Goal: Task Accomplishment & Management: Use online tool/utility

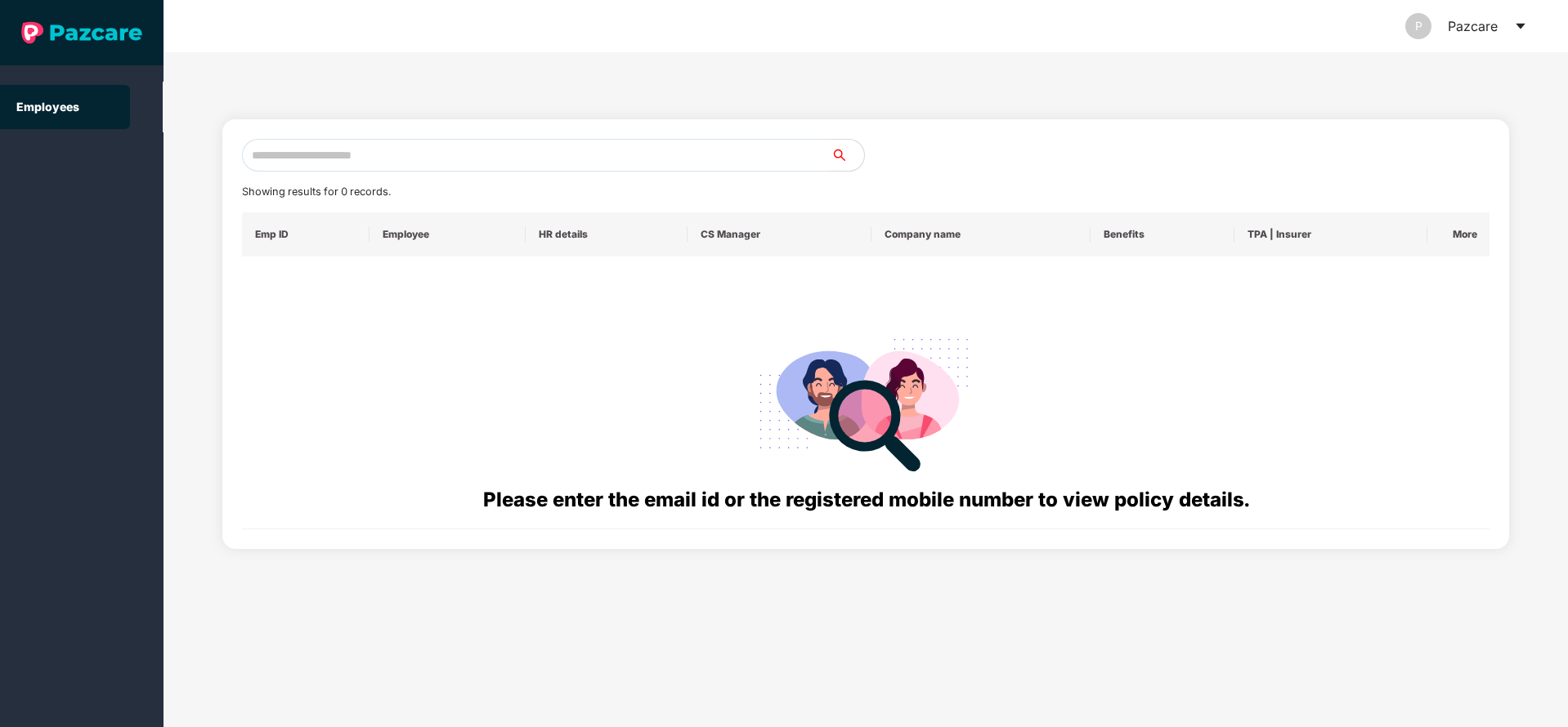
click at [1137, 685] on div "Showing results for 0 records. Emp ID Employee HR details CS Manager Company na…" at bounding box center [866, 389] width 1404 height 675
click at [1516, 20] on icon "caret-down" at bounding box center [1520, 26] width 13 height 13
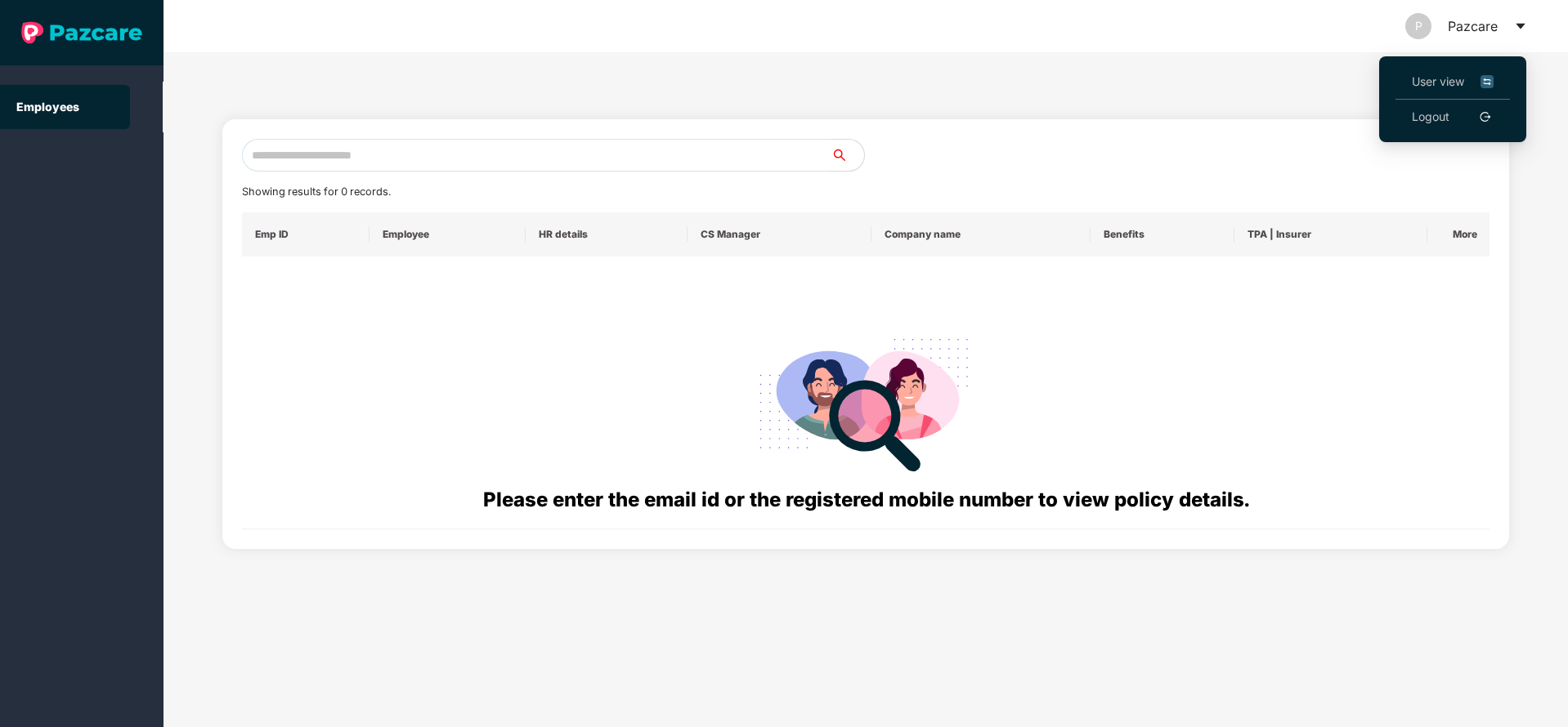
click at [1432, 66] on li "User view" at bounding box center [1452, 83] width 115 height 36
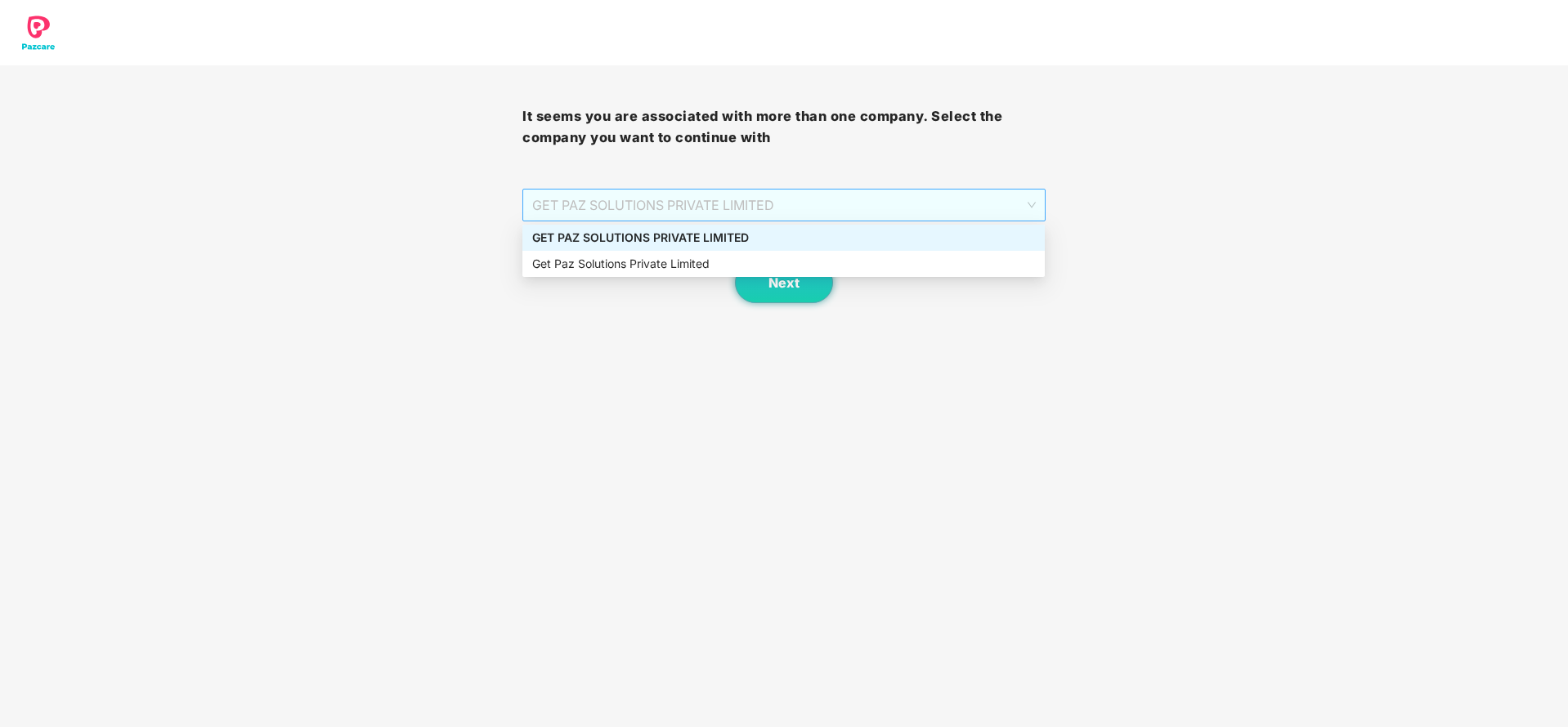
click at [868, 189] on span "GET PAZ SOLUTIONS PRIVATE LIMITED" at bounding box center [783, 204] width 502 height 31
click at [741, 233] on div "GET PAZ SOLUTIONS PRIVATE LIMITED" at bounding box center [783, 237] width 502 height 18
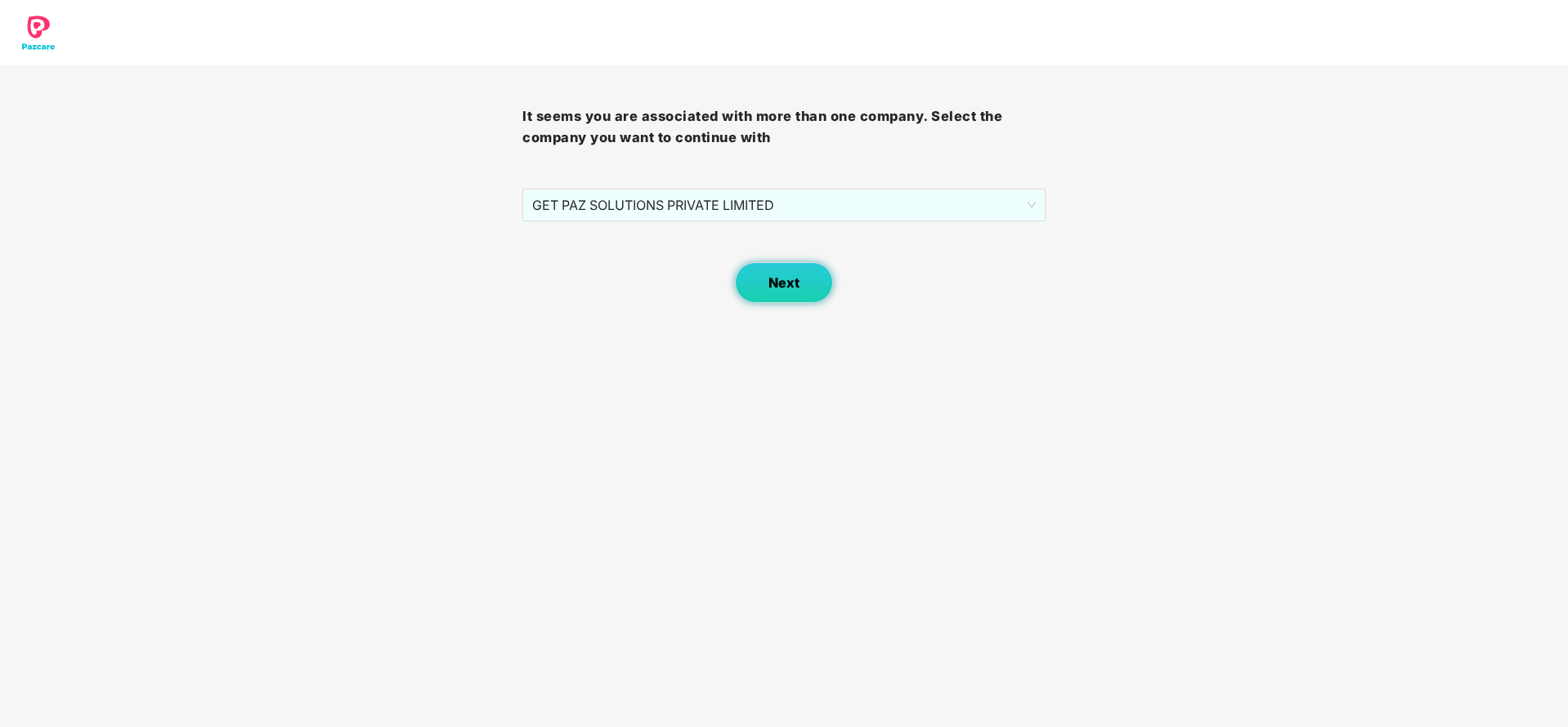
click at [807, 301] on button "Next" at bounding box center [784, 283] width 98 height 41
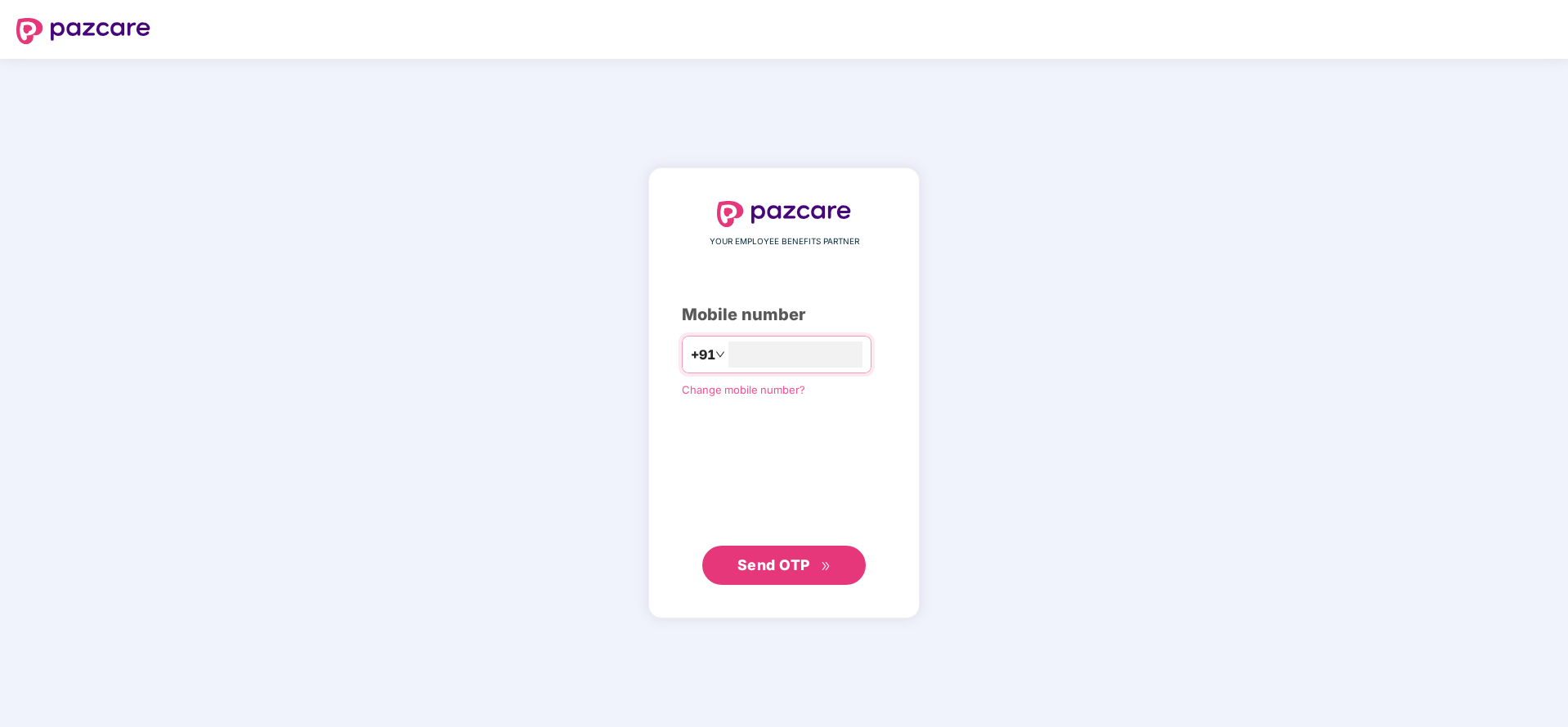
type input "**********"
click at [770, 569] on span "Send OTP" at bounding box center [773, 563] width 73 height 17
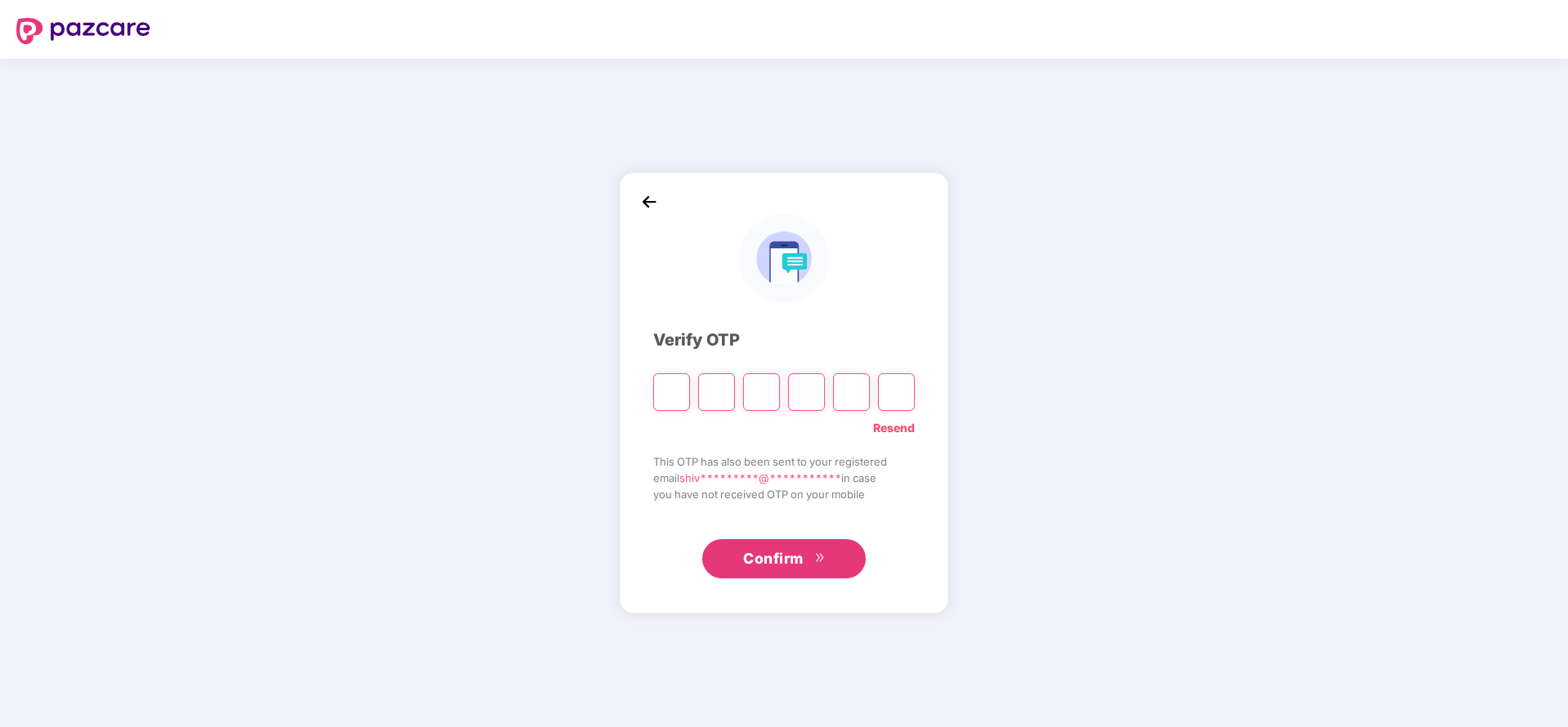
type input "*"
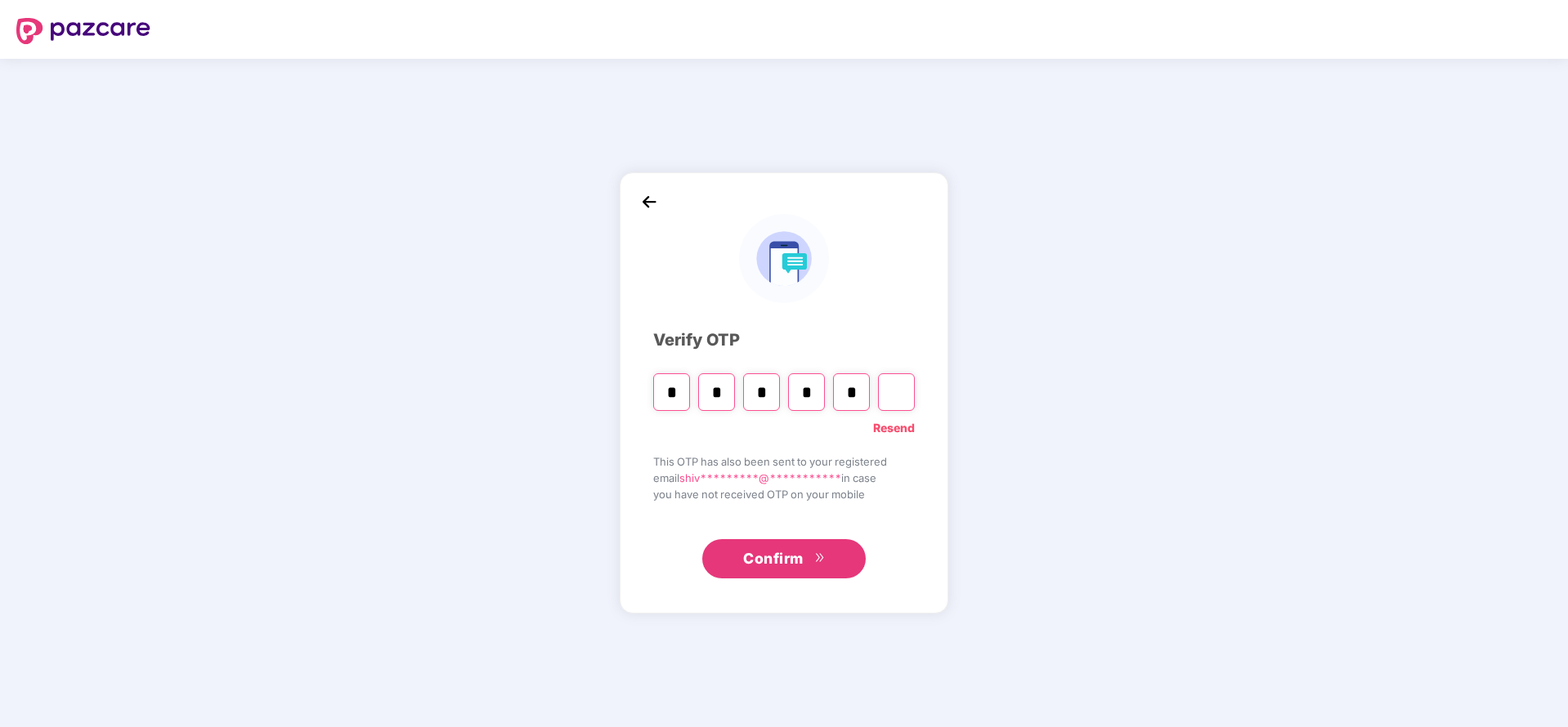
type input "*"
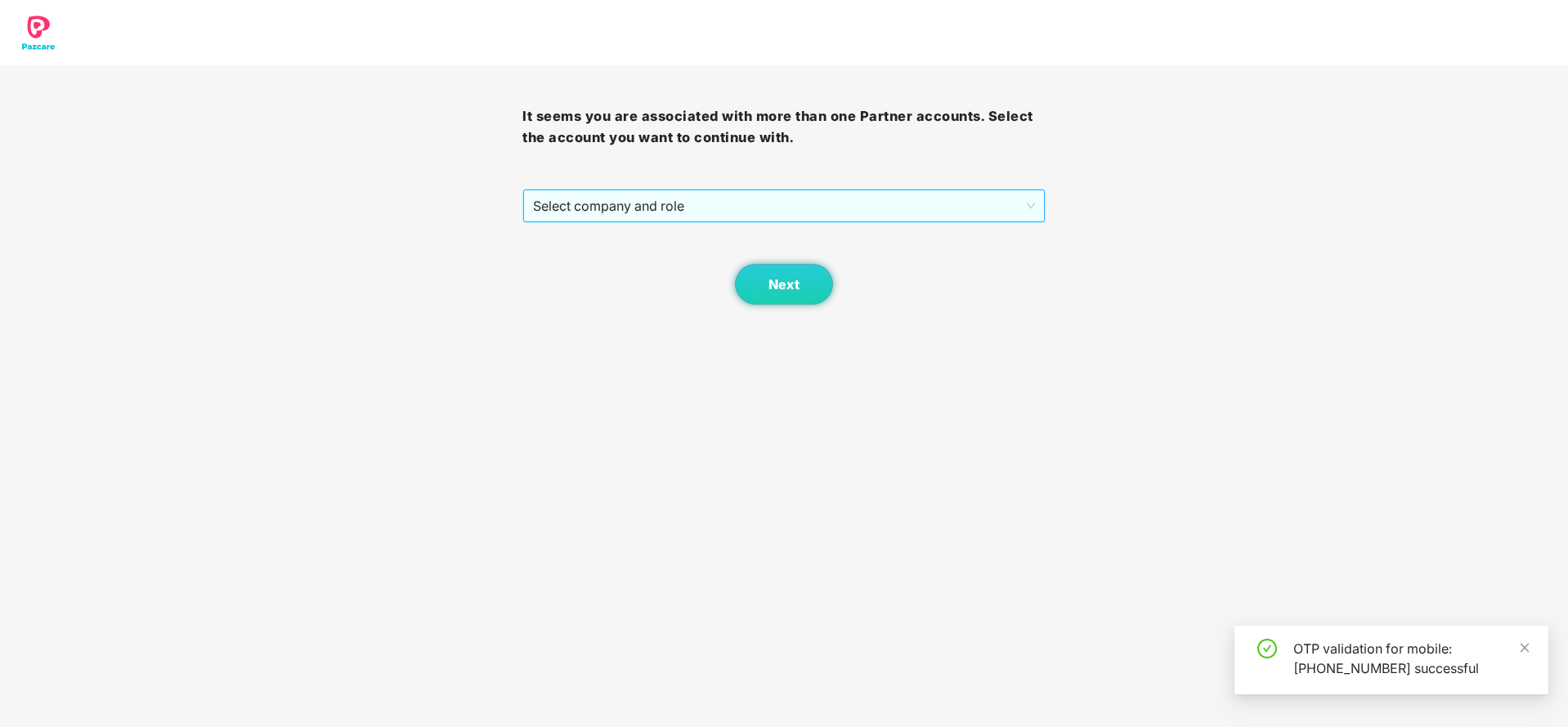
click at [756, 203] on span "Select company and role" at bounding box center [783, 205] width 501 height 31
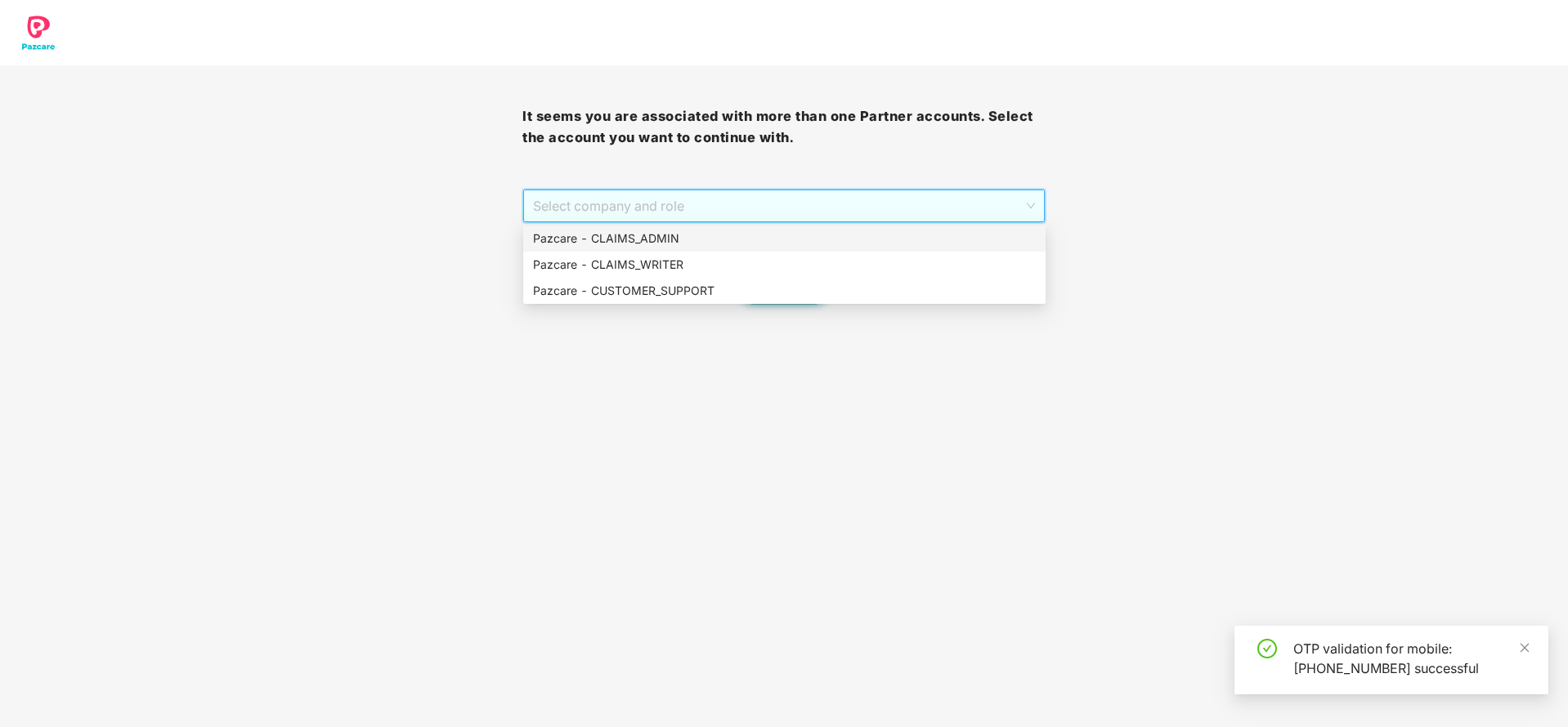
click at [756, 244] on div "Pazcare - CLAIMS_ADMIN" at bounding box center [783, 238] width 502 height 18
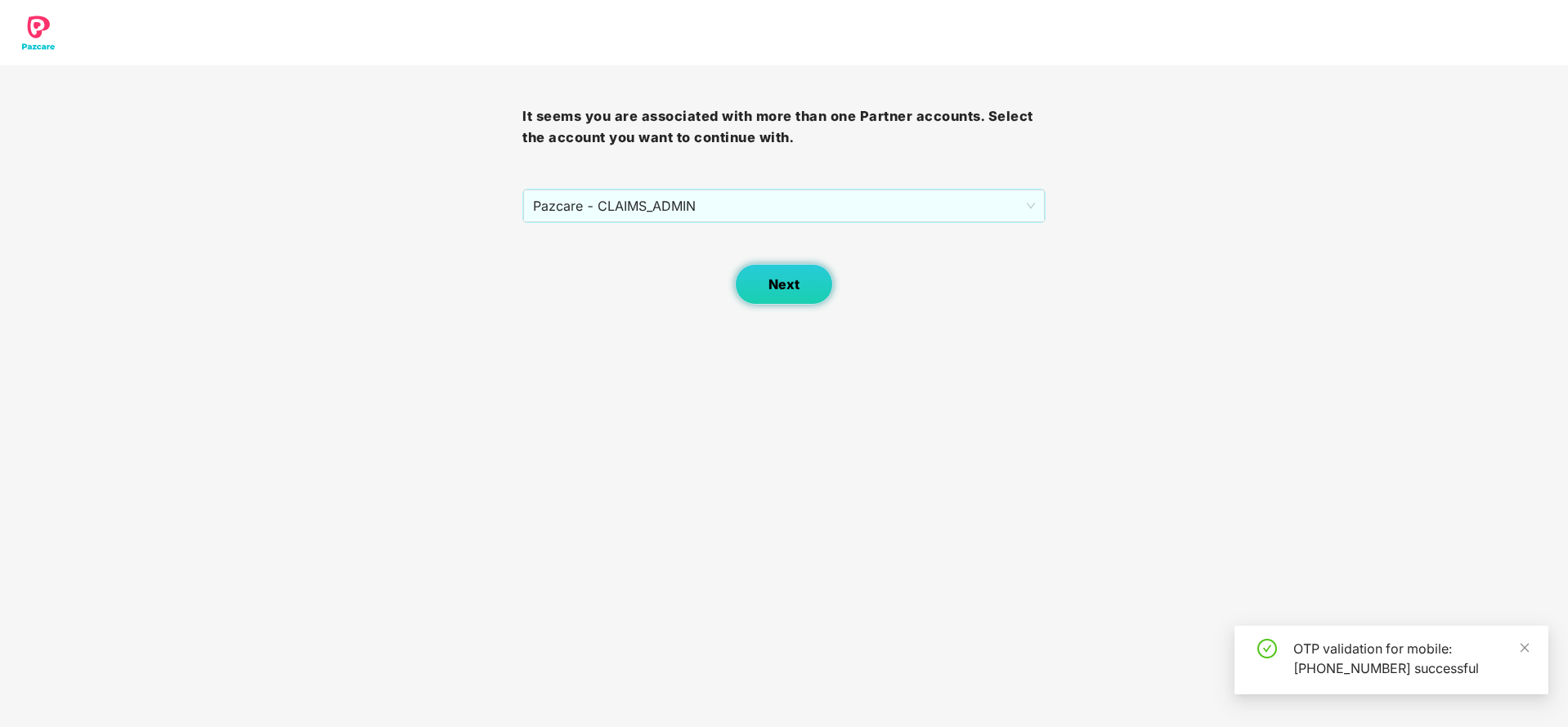
click at [786, 289] on span "Next" at bounding box center [783, 284] width 31 height 15
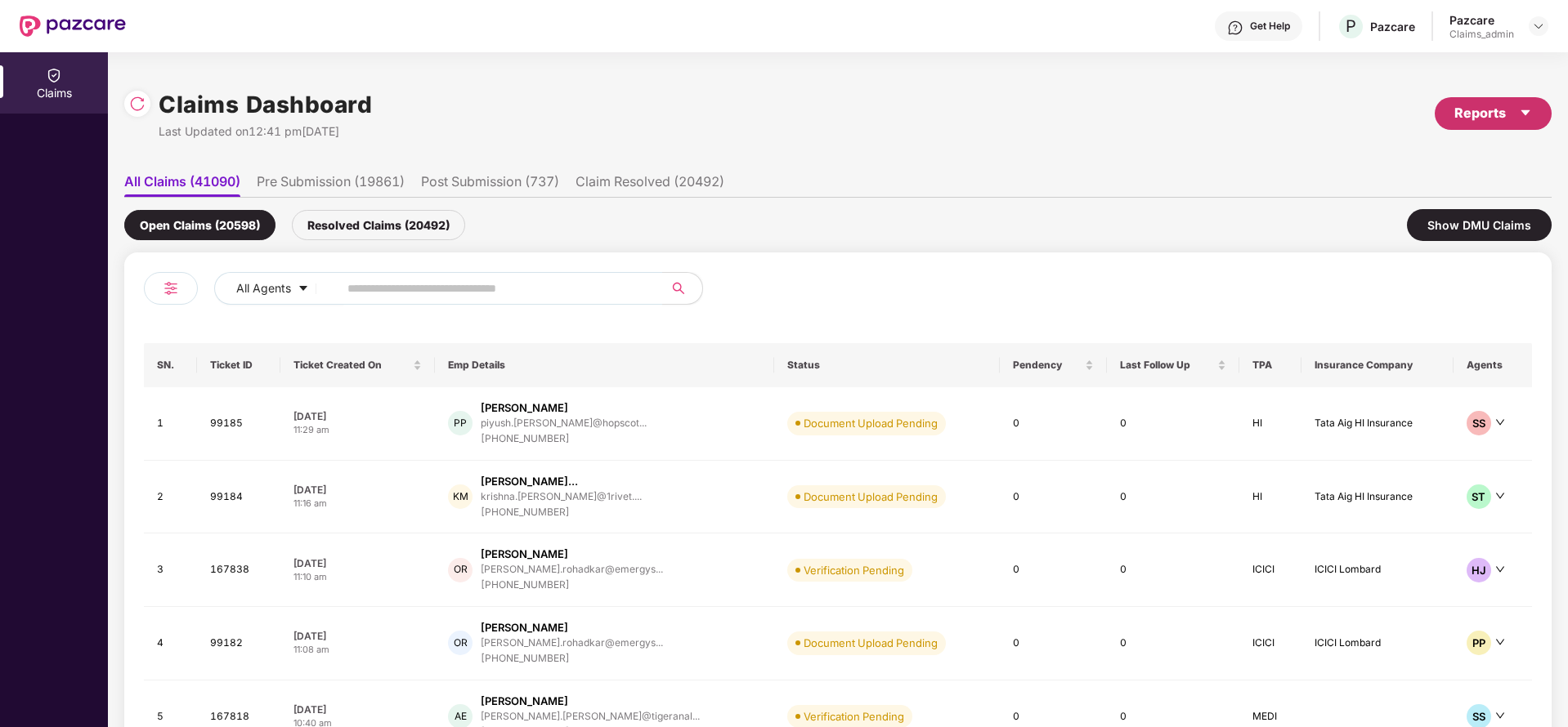
click at [1492, 122] on div "Reports" at bounding box center [1492, 113] width 77 height 20
click at [1412, 188] on div "Claims Pendency Report" at bounding box center [1421, 189] width 132 height 18
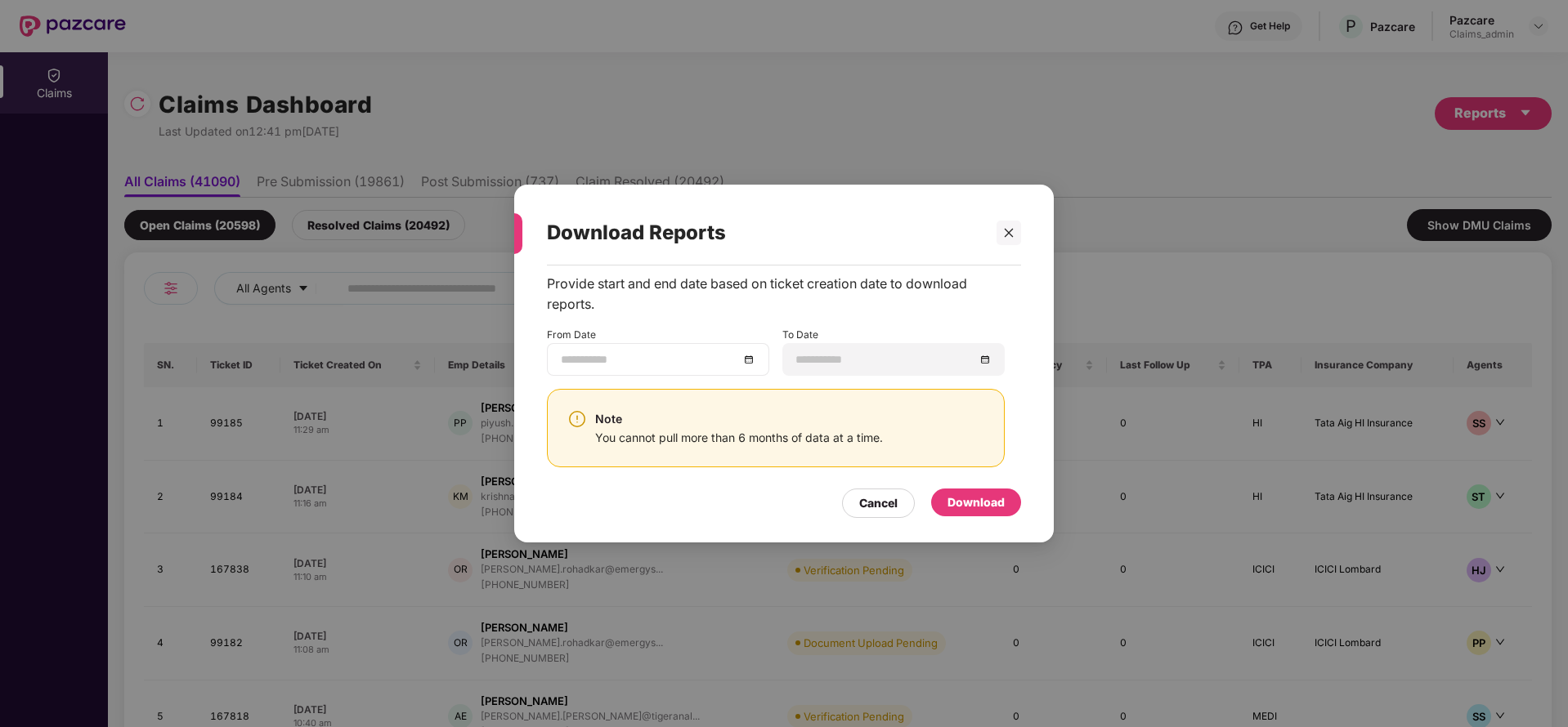
click at [749, 358] on div at bounding box center [658, 359] width 195 height 18
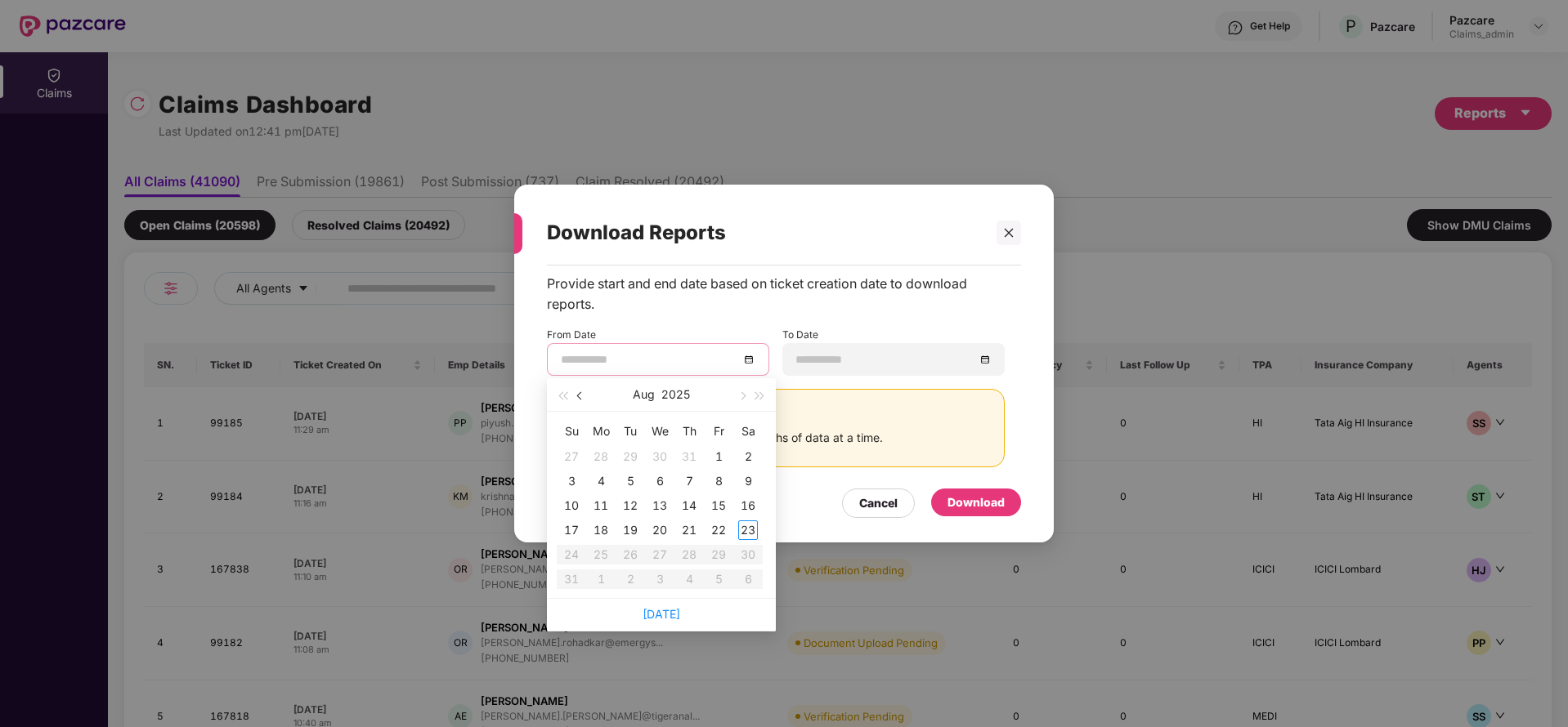
click at [583, 396] on span "button" at bounding box center [580, 395] width 8 height 8
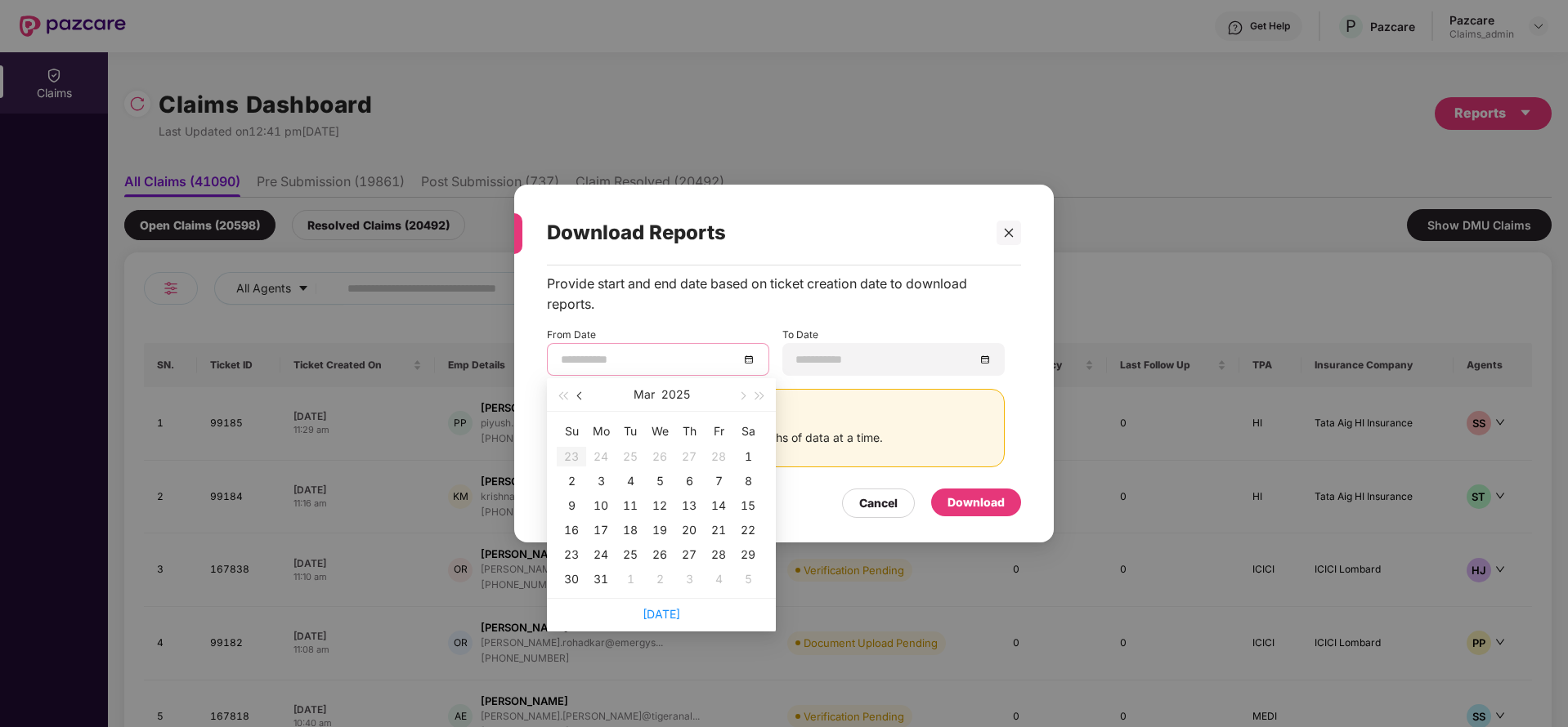
click at [583, 396] on span "button" at bounding box center [580, 395] width 8 height 8
type input "**********"
click at [604, 553] on div "24" at bounding box center [601, 555] width 20 height 20
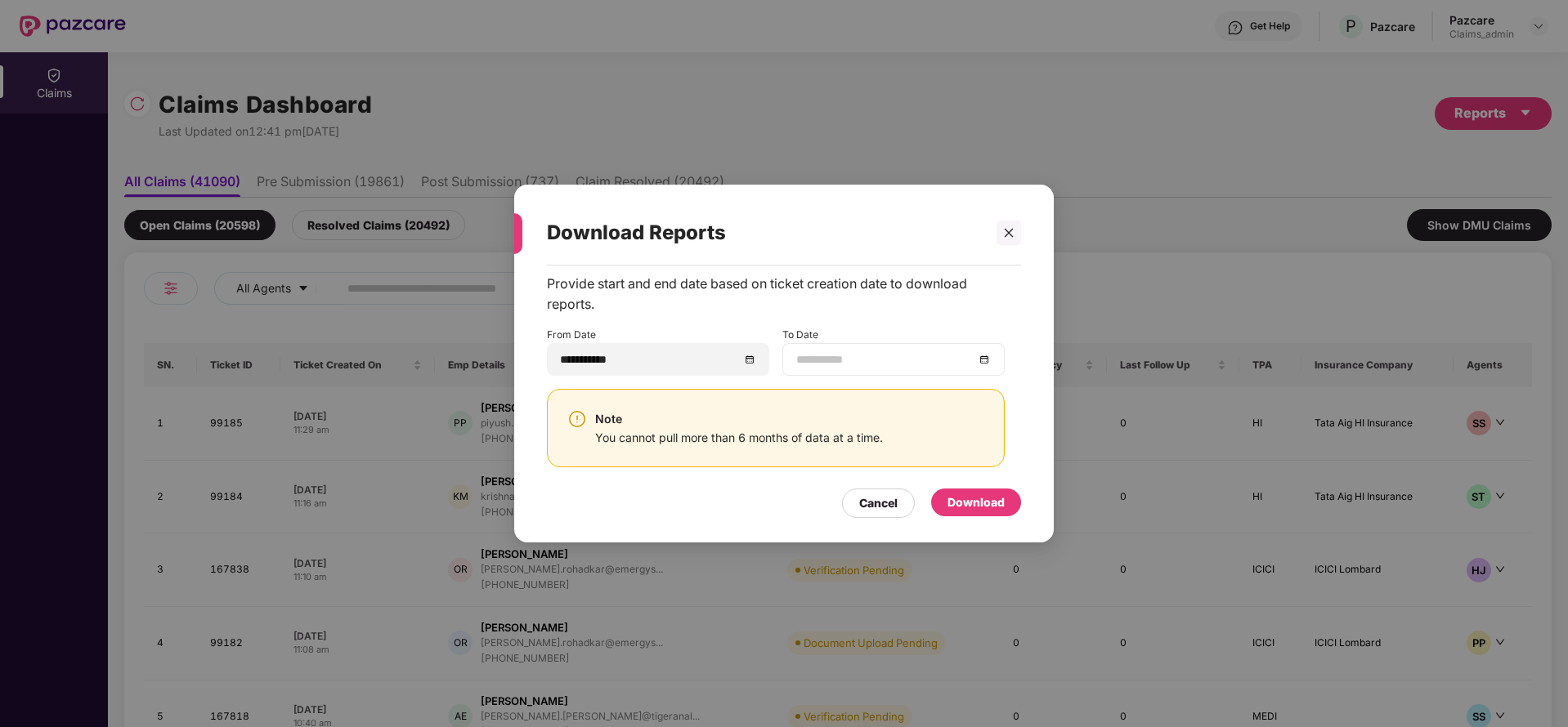
click at [980, 356] on div at bounding box center [893, 359] width 195 height 18
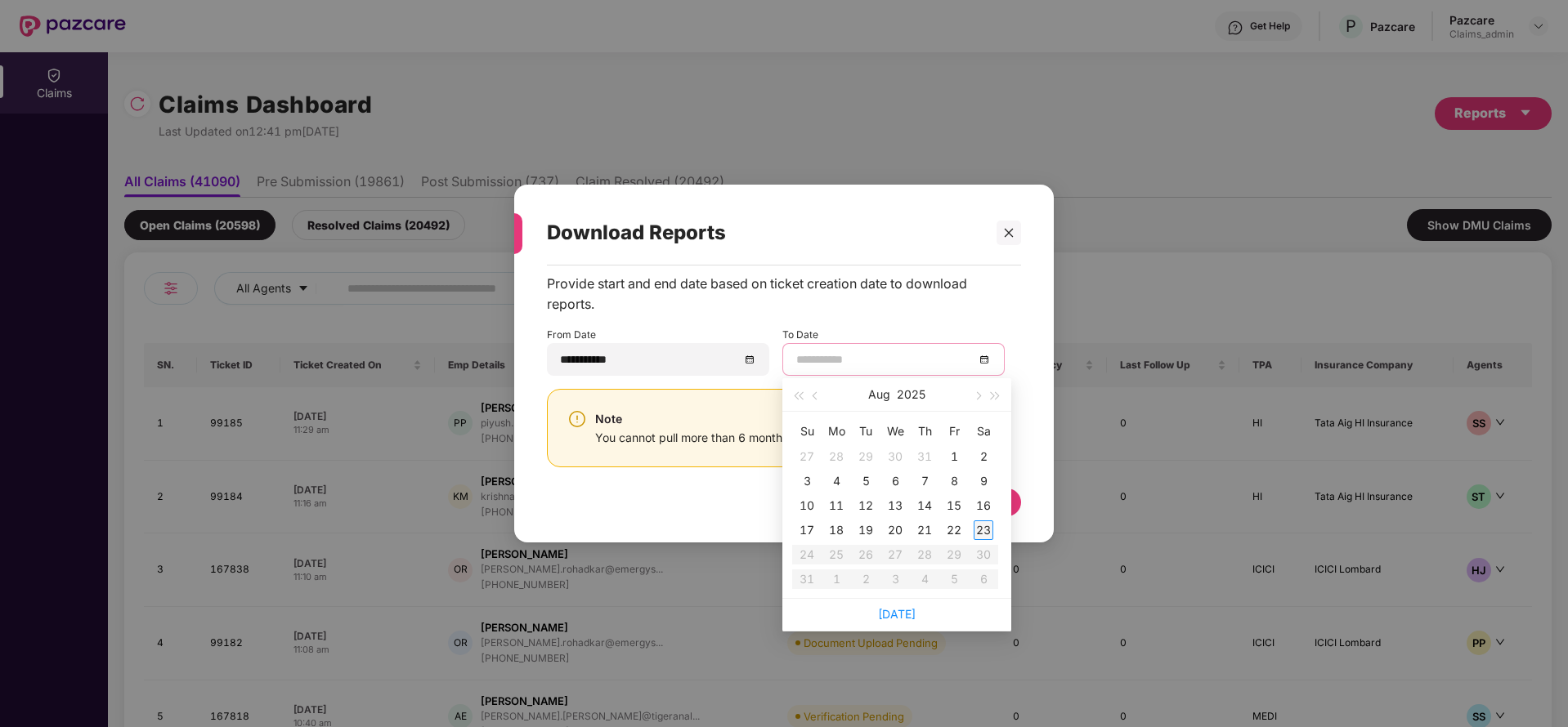
type input "**********"
click at [984, 535] on div "23" at bounding box center [983, 531] width 20 height 20
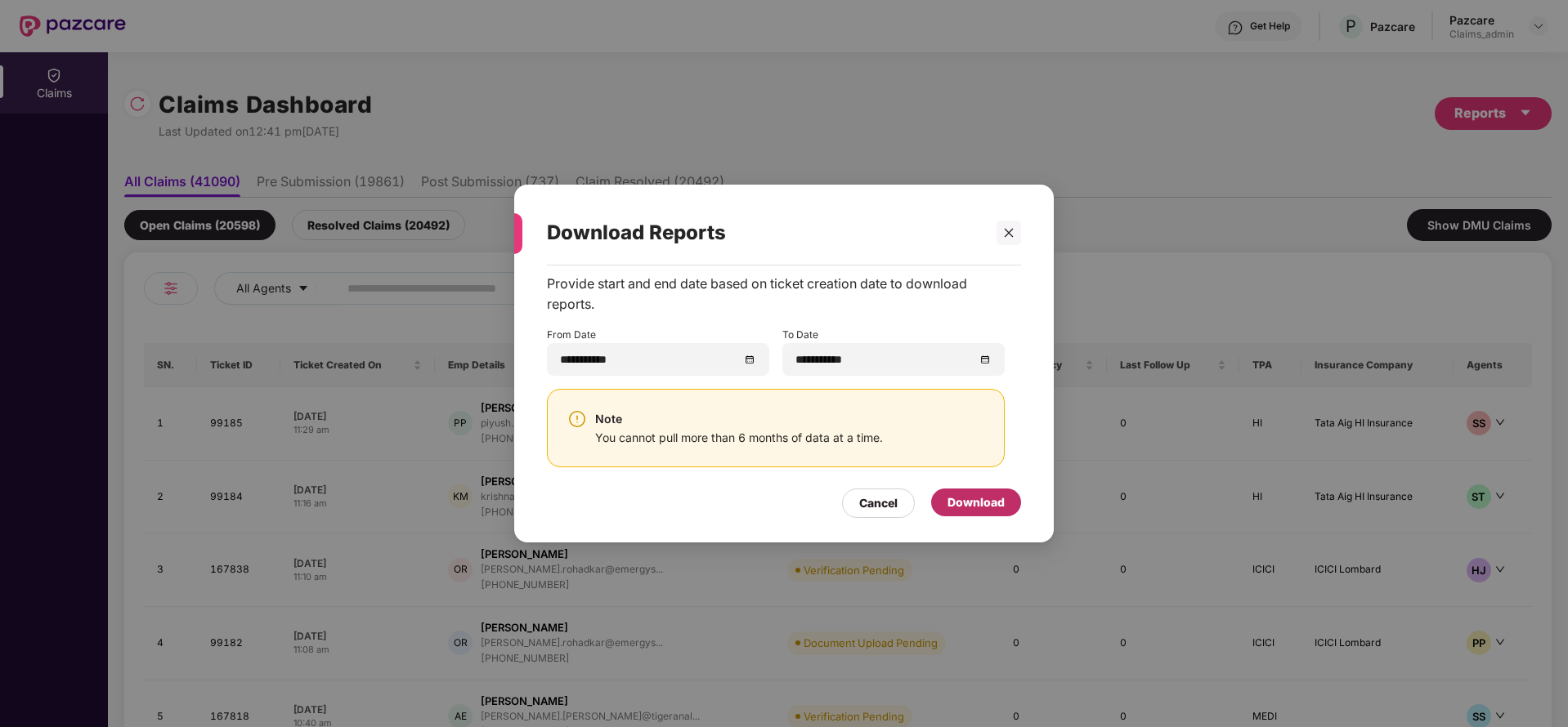
click at [989, 502] on div "Download" at bounding box center [976, 502] width 57 height 18
click at [958, 499] on div "Download" at bounding box center [960, 502] width 88 height 18
